Goal: Task Accomplishment & Management: Use online tool/utility

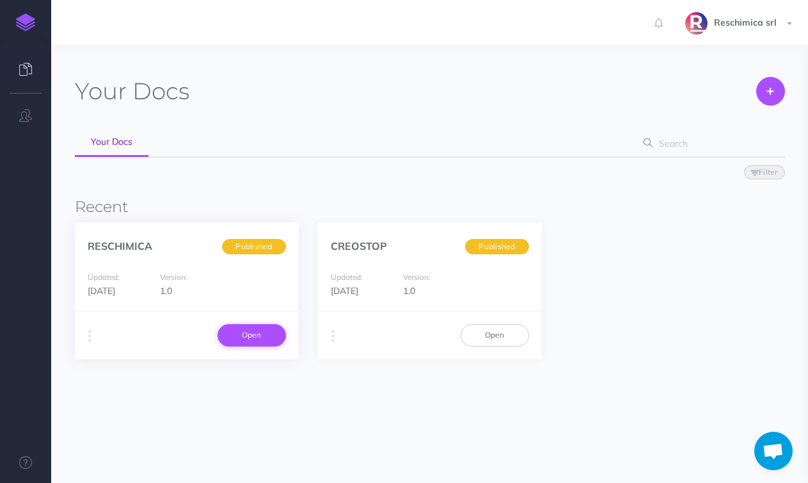
click at [236, 327] on link "Open" at bounding box center [252, 335] width 68 height 22
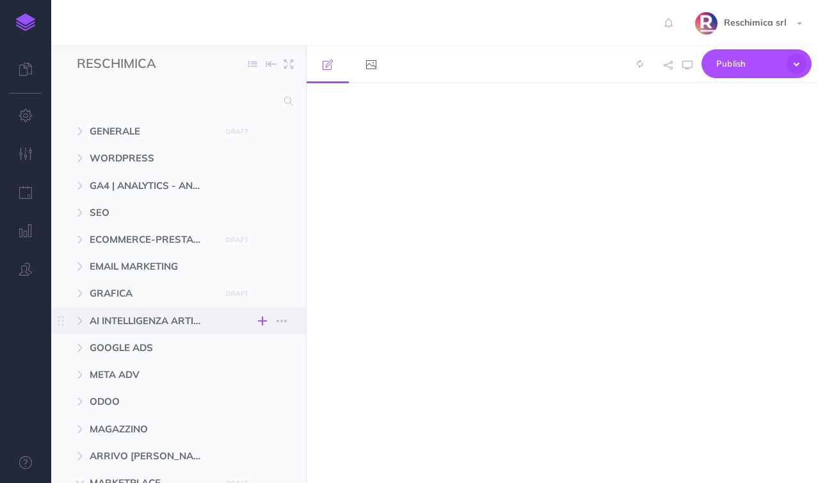
select select "null"
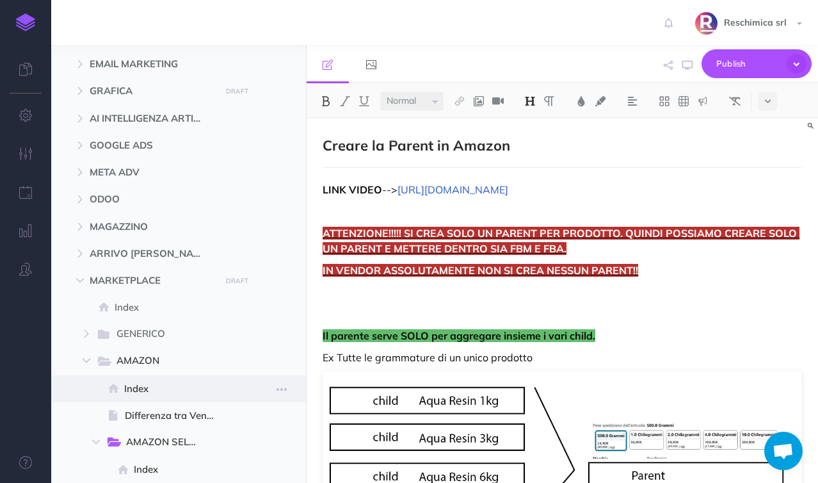
scroll to position [255, 0]
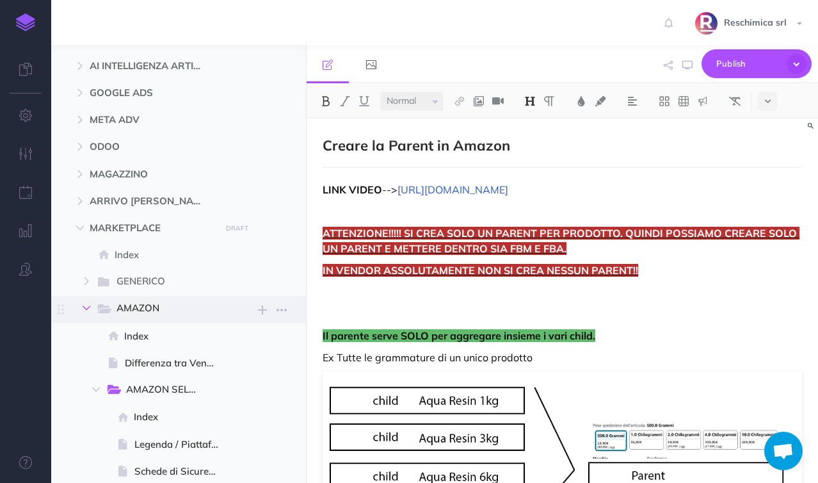
click at [93, 305] on button "button" at bounding box center [86, 307] width 23 height 15
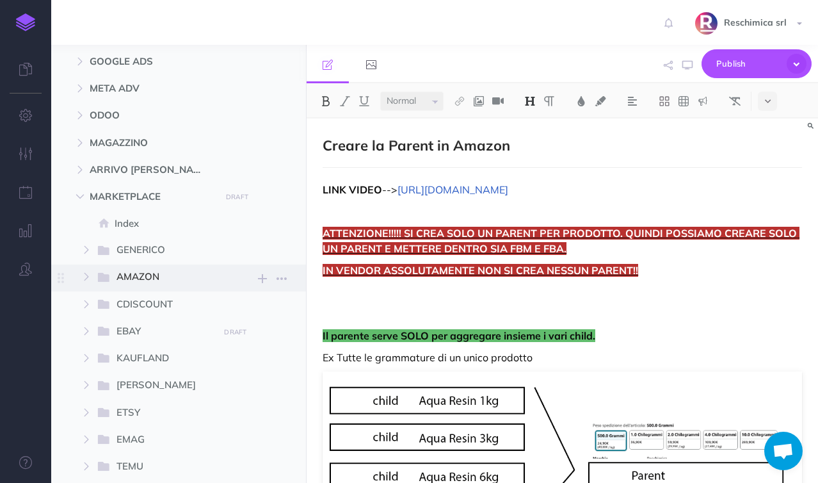
scroll to position [344, 0]
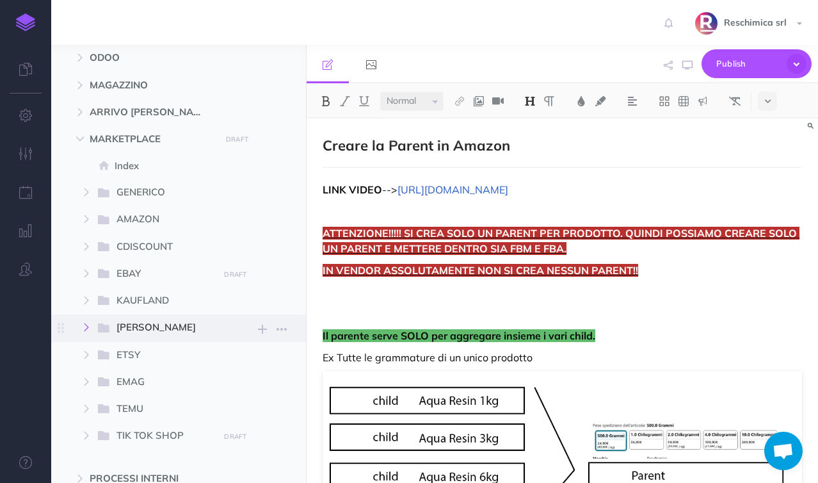
click at [84, 326] on icon "button" at bounding box center [87, 327] width 8 height 8
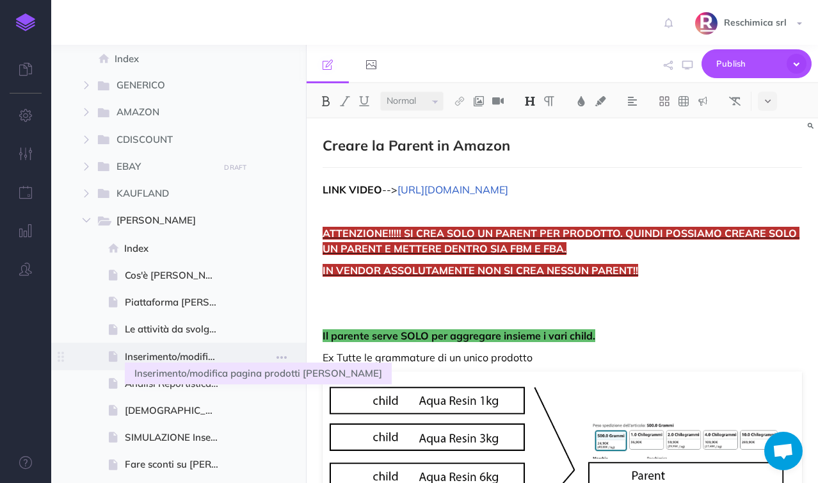
scroll to position [452, 0]
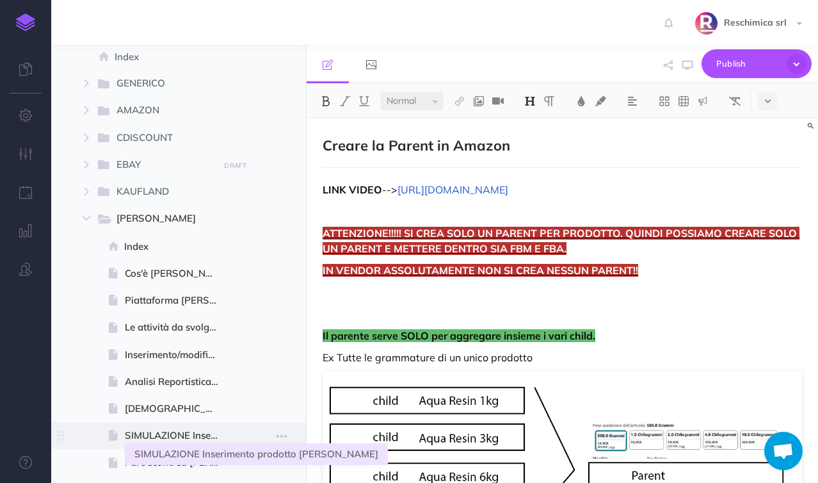
click at [189, 436] on span "SIMULAZIONE Inserimento prodotto [PERSON_NAME]" at bounding box center [177, 434] width 104 height 15
select select "null"
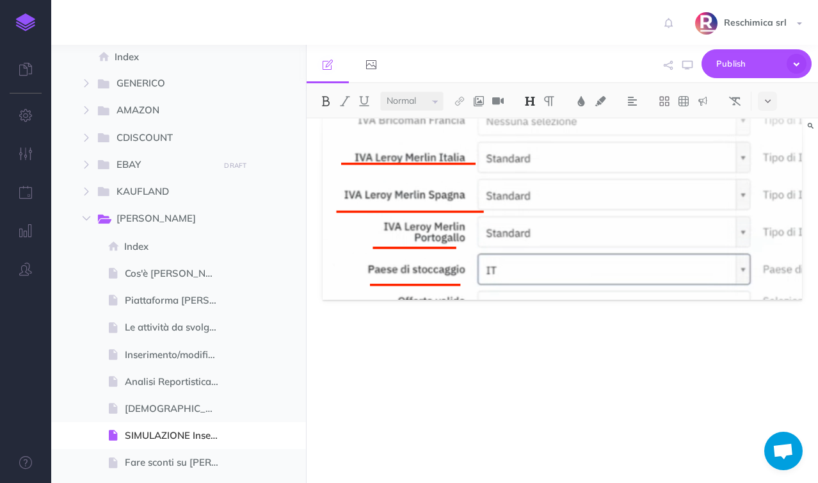
scroll to position [2570, 0]
